Goal: Information Seeking & Learning: Learn about a topic

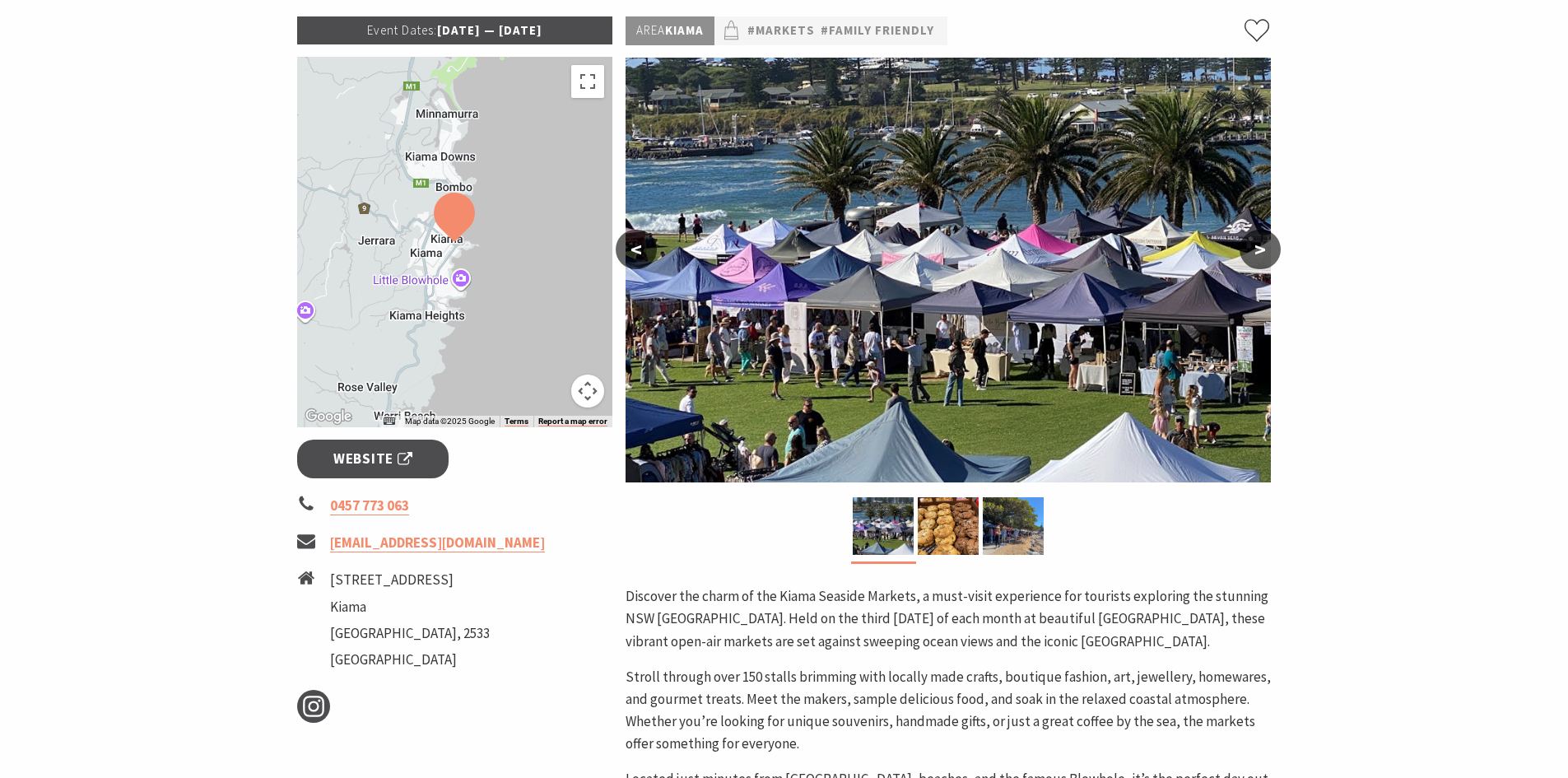
scroll to position [248, 0]
click at [799, 35] on link "#Markets" at bounding box center [782, 31] width 67 height 20
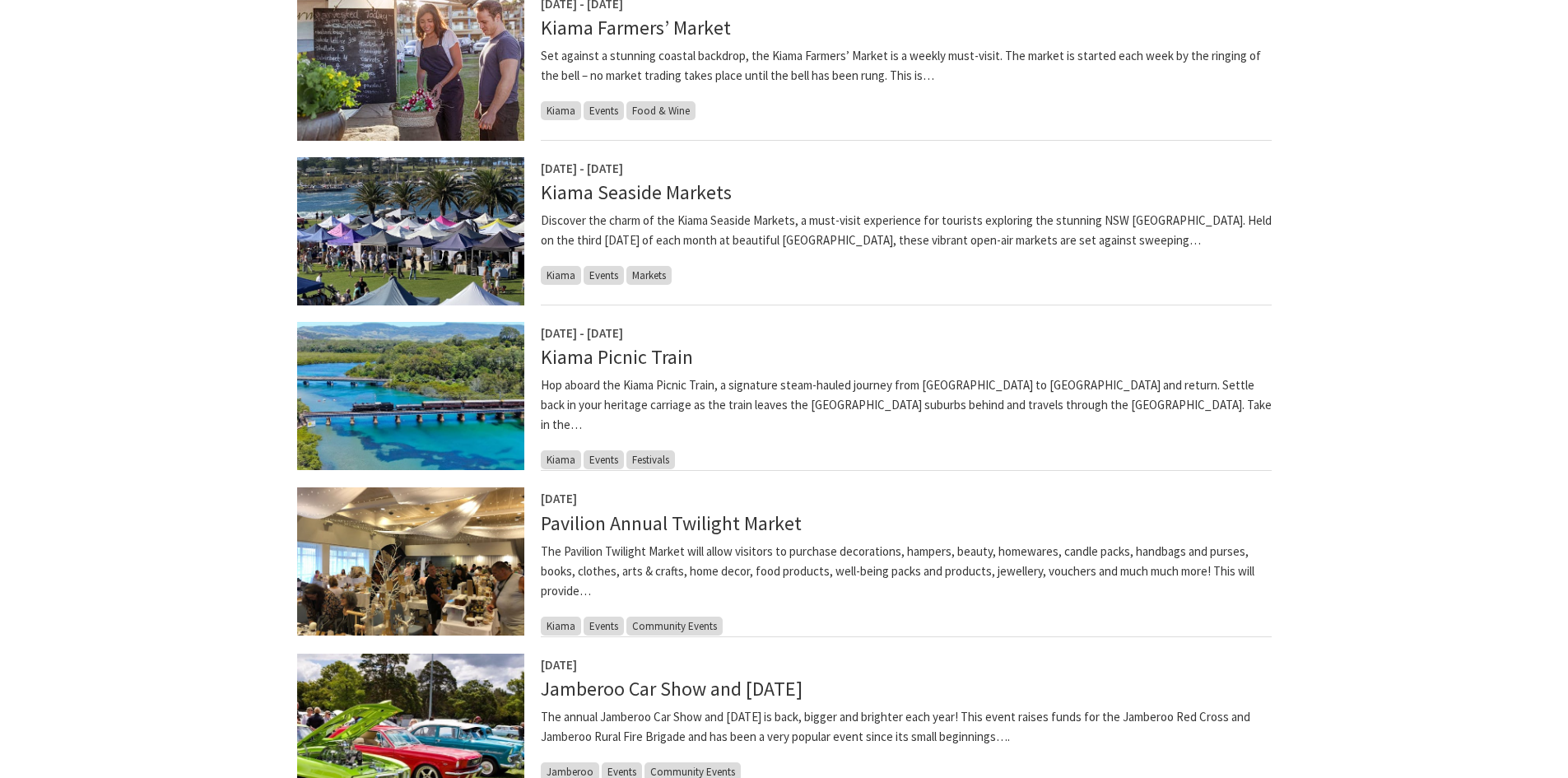
scroll to position [906, 0]
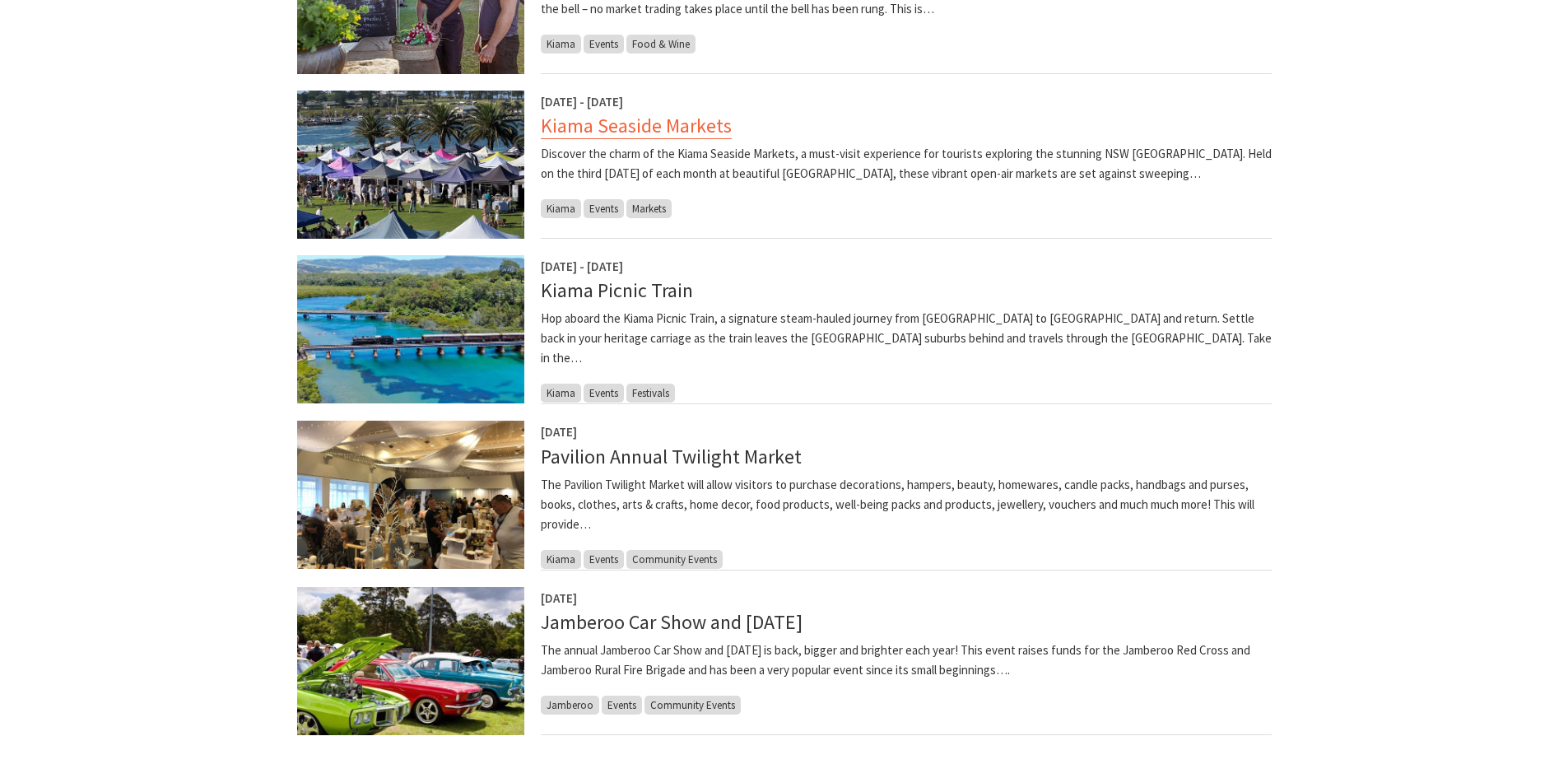
click at [577, 128] on link "Kiama Seaside Markets" at bounding box center [636, 126] width 191 height 26
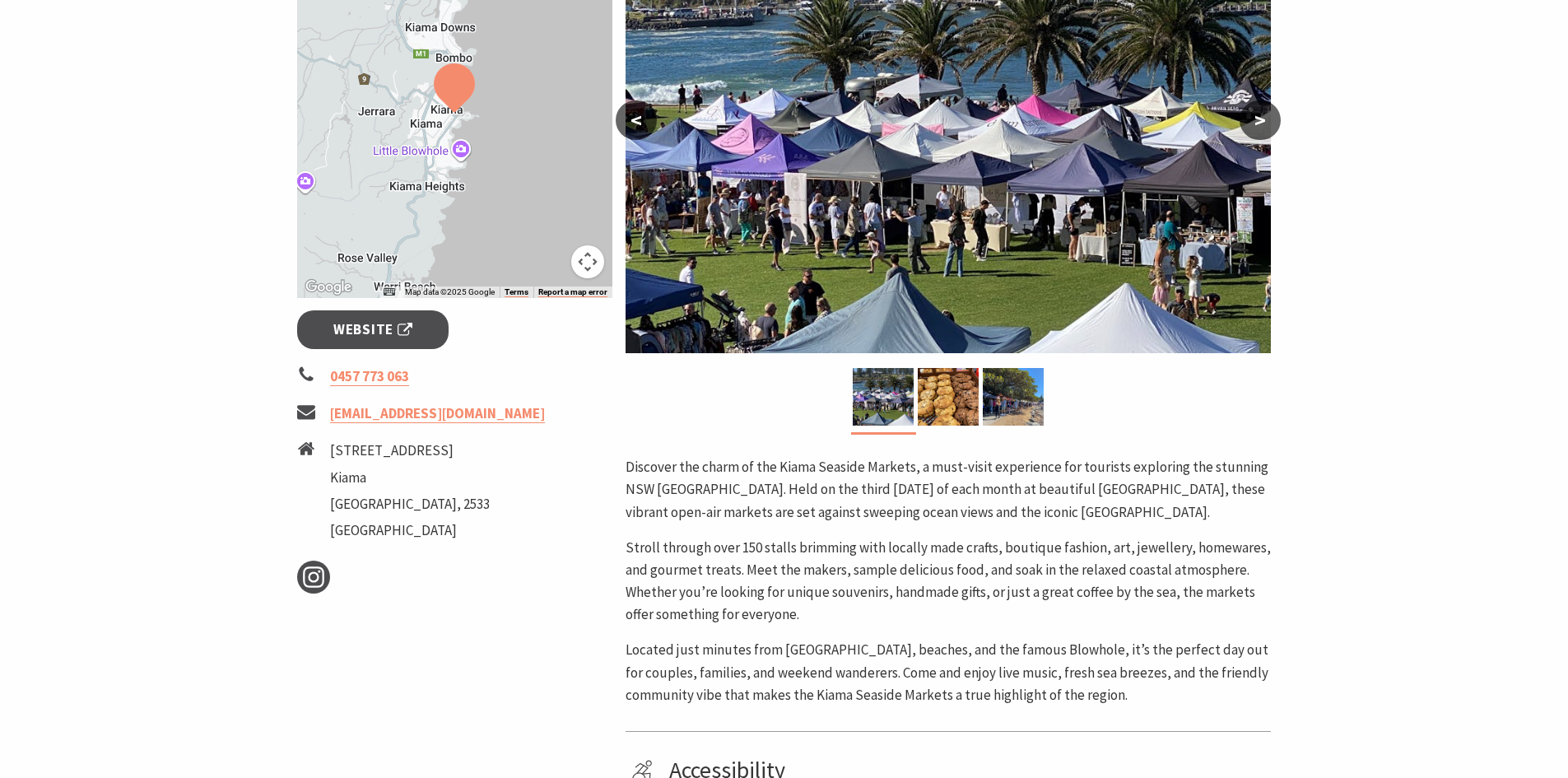
scroll to position [412, 0]
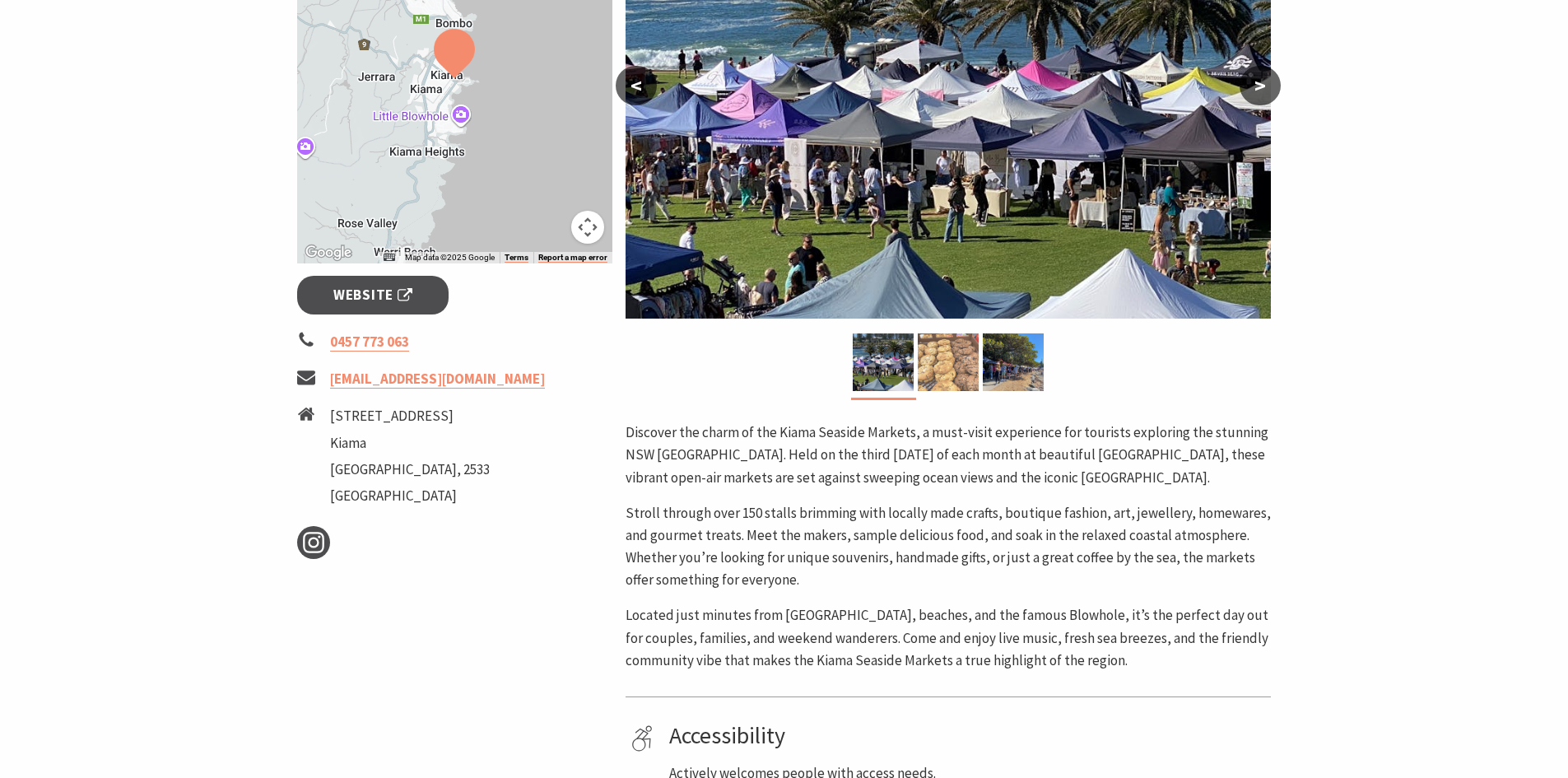
click at [935, 361] on img at bounding box center [948, 363] width 61 height 58
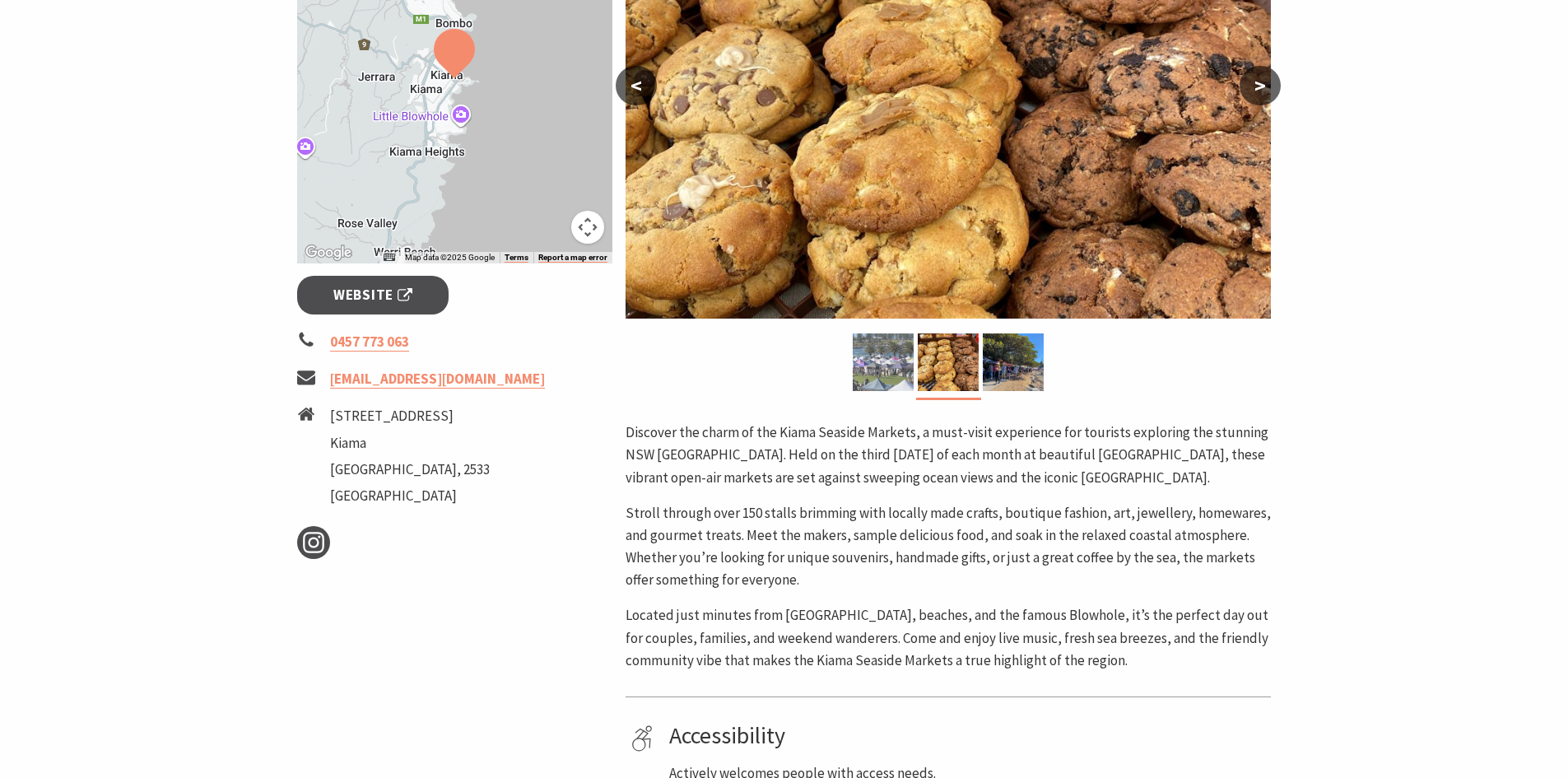
click at [866, 358] on img at bounding box center [883, 363] width 61 height 58
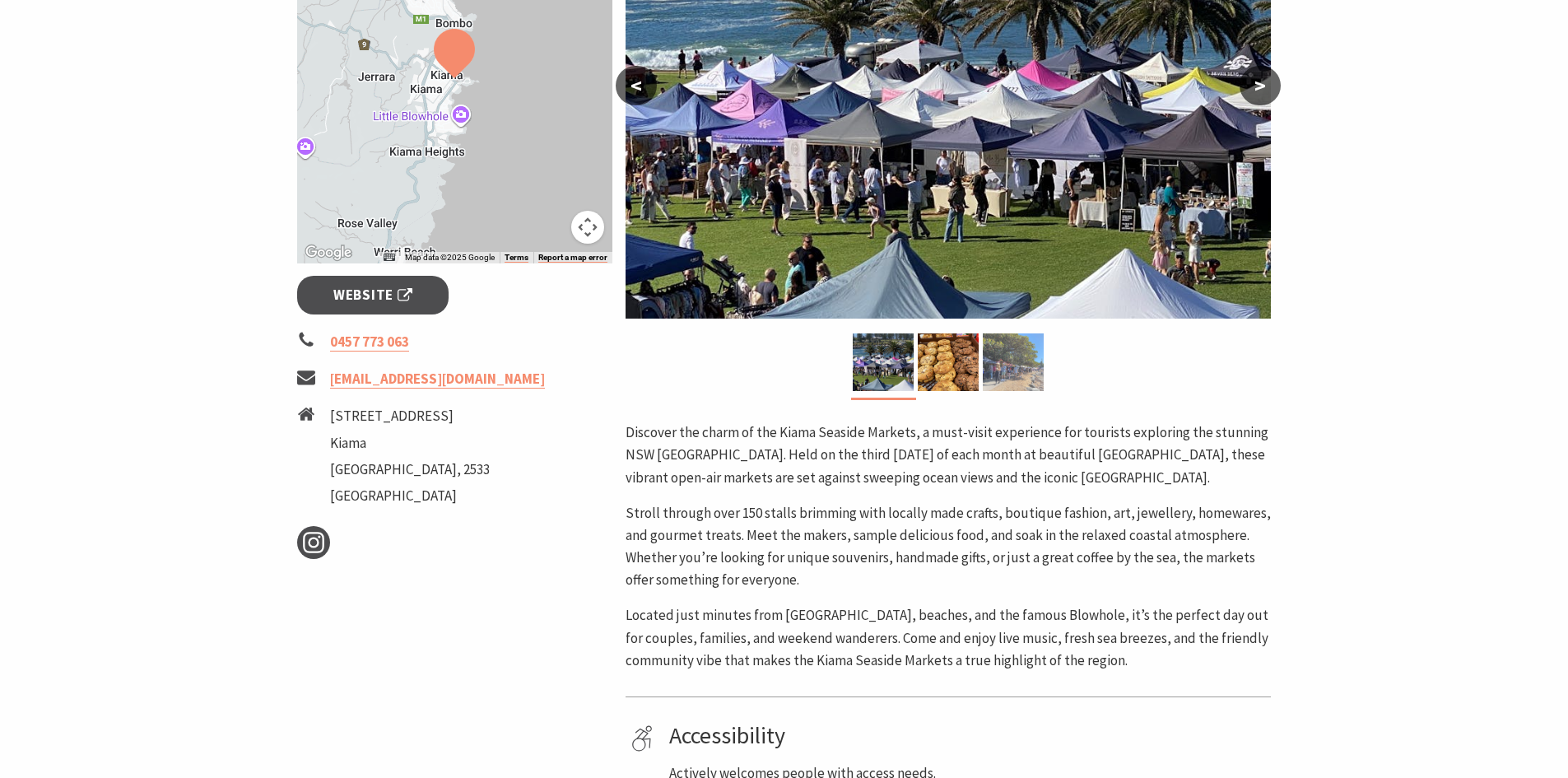
click at [1001, 359] on img at bounding box center [1014, 363] width 61 height 58
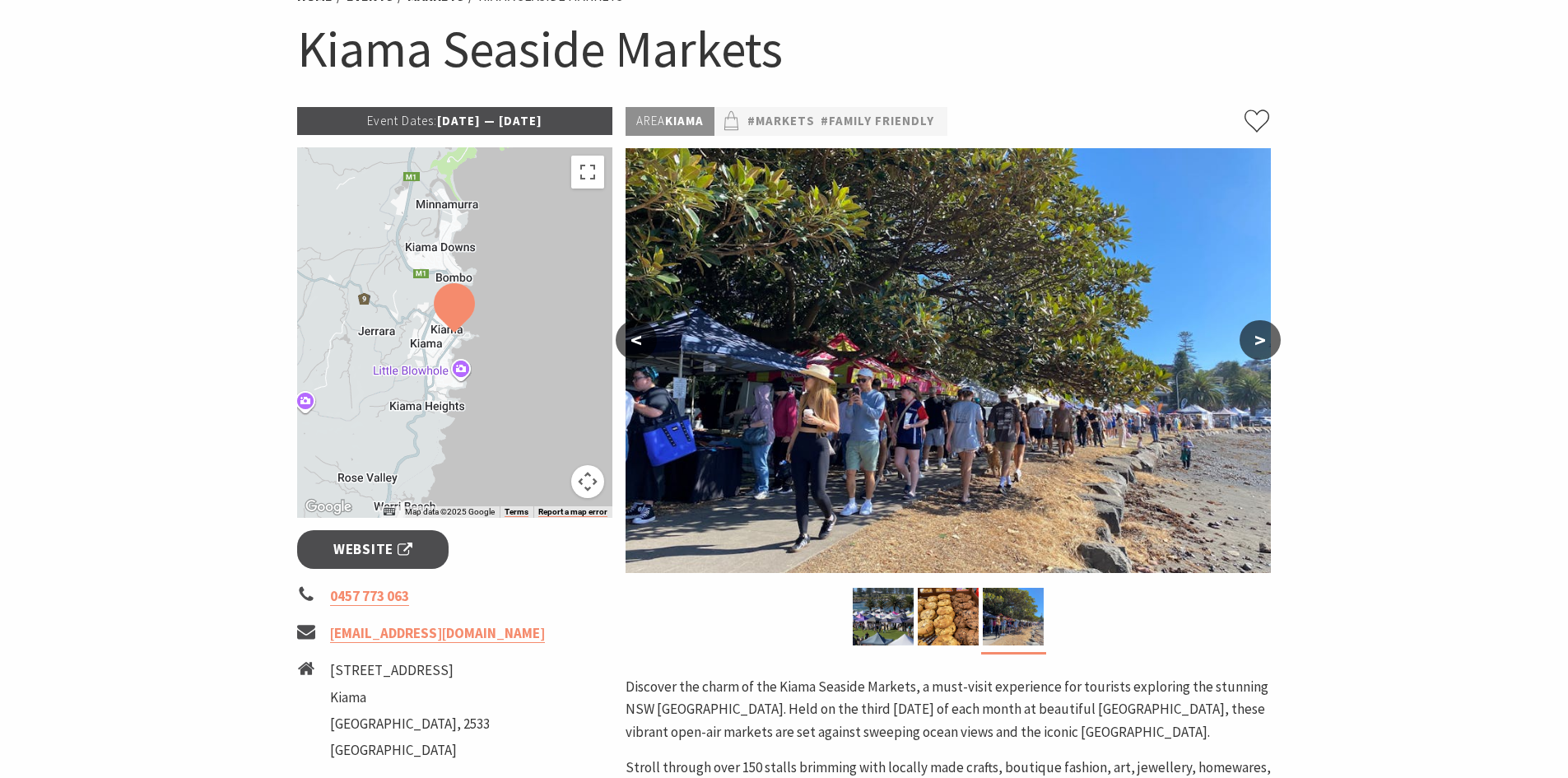
scroll to position [0, 0]
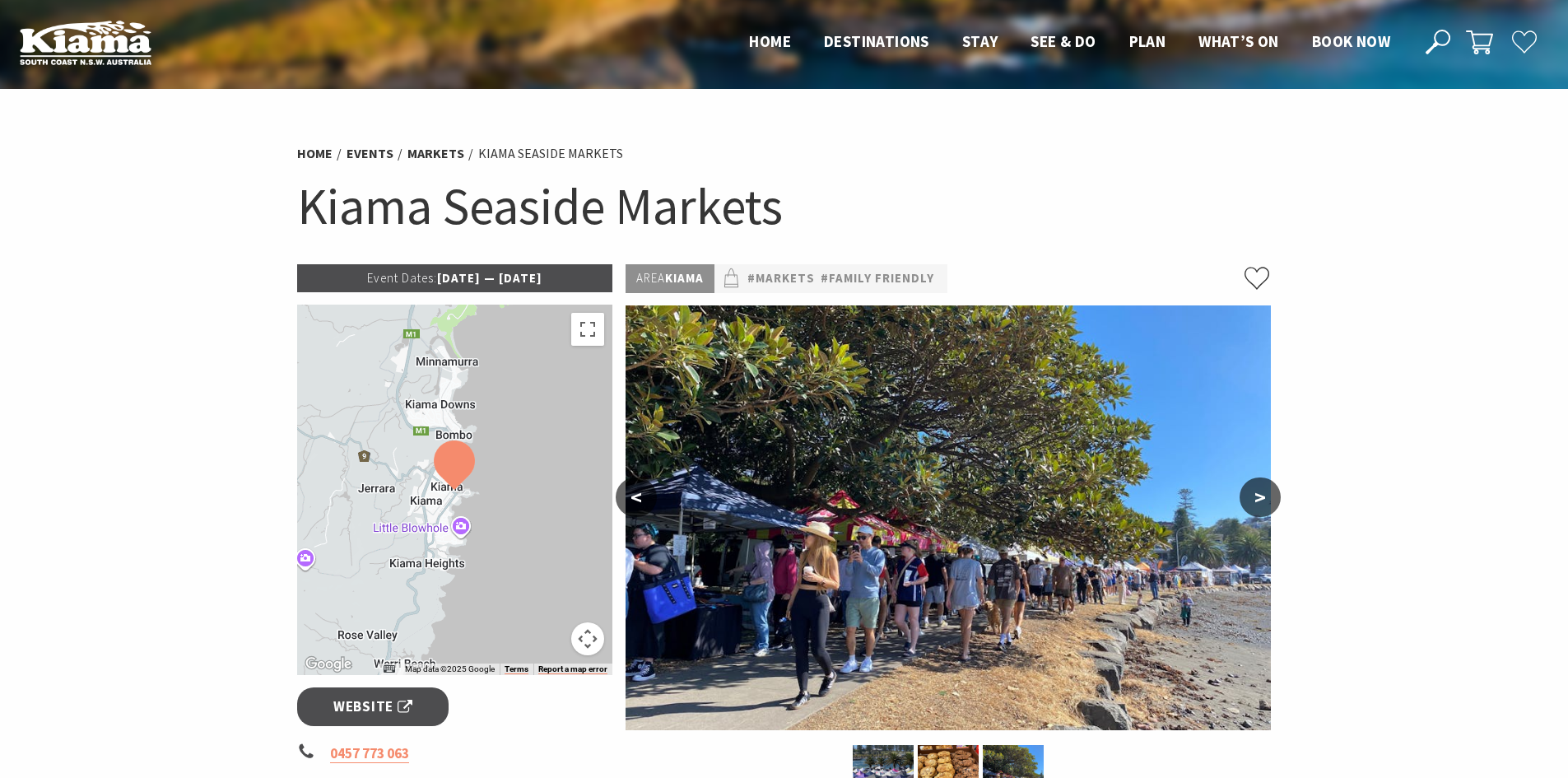
click at [1255, 485] on button ">" at bounding box center [1260, 497] width 41 height 39
click at [1257, 490] on button ">" at bounding box center [1260, 497] width 41 height 39
click at [649, 492] on button "<" at bounding box center [636, 497] width 41 height 39
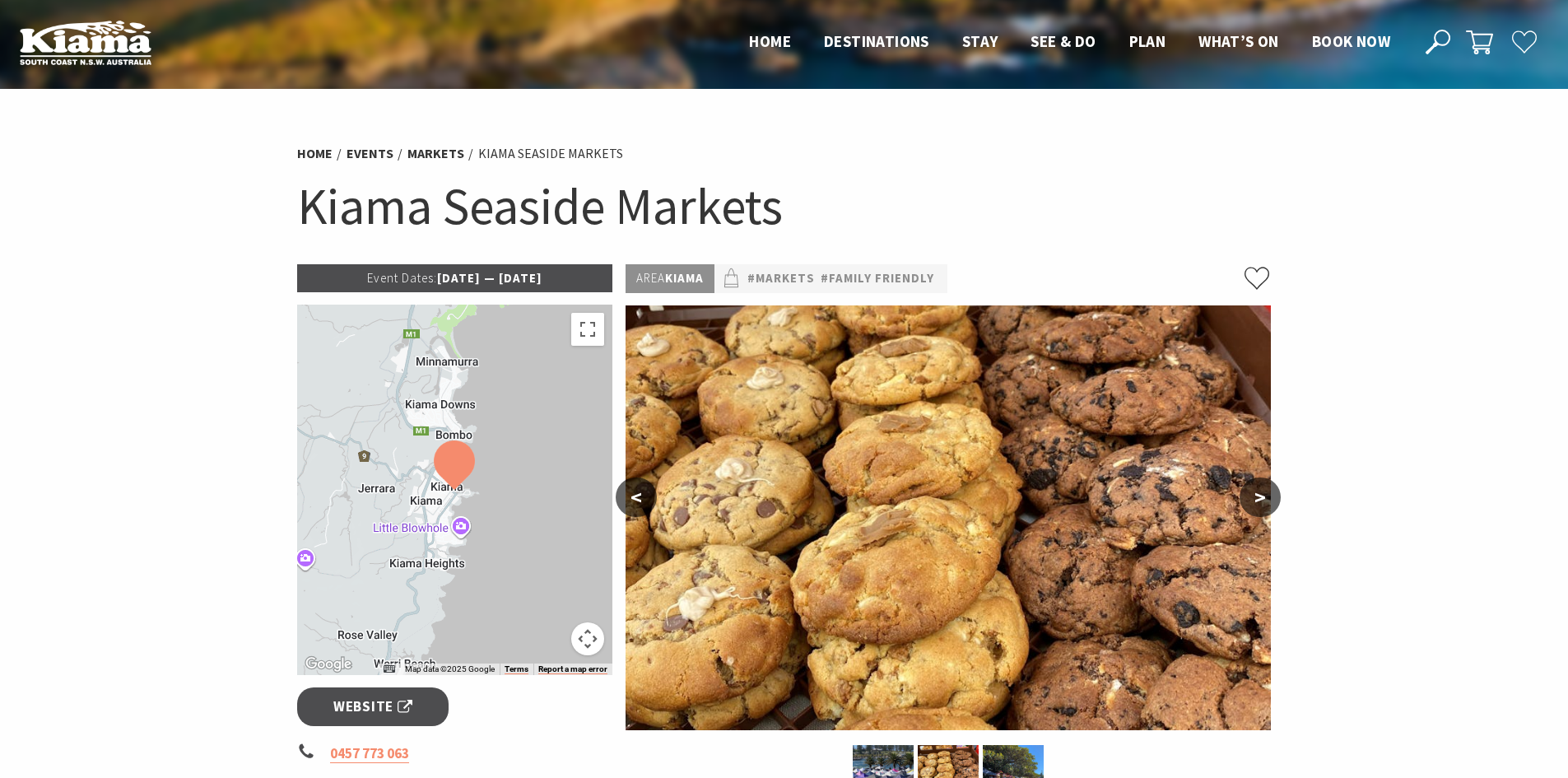
click at [648, 492] on button "<" at bounding box center [636, 497] width 41 height 39
